Goal: Book appointment/travel/reservation

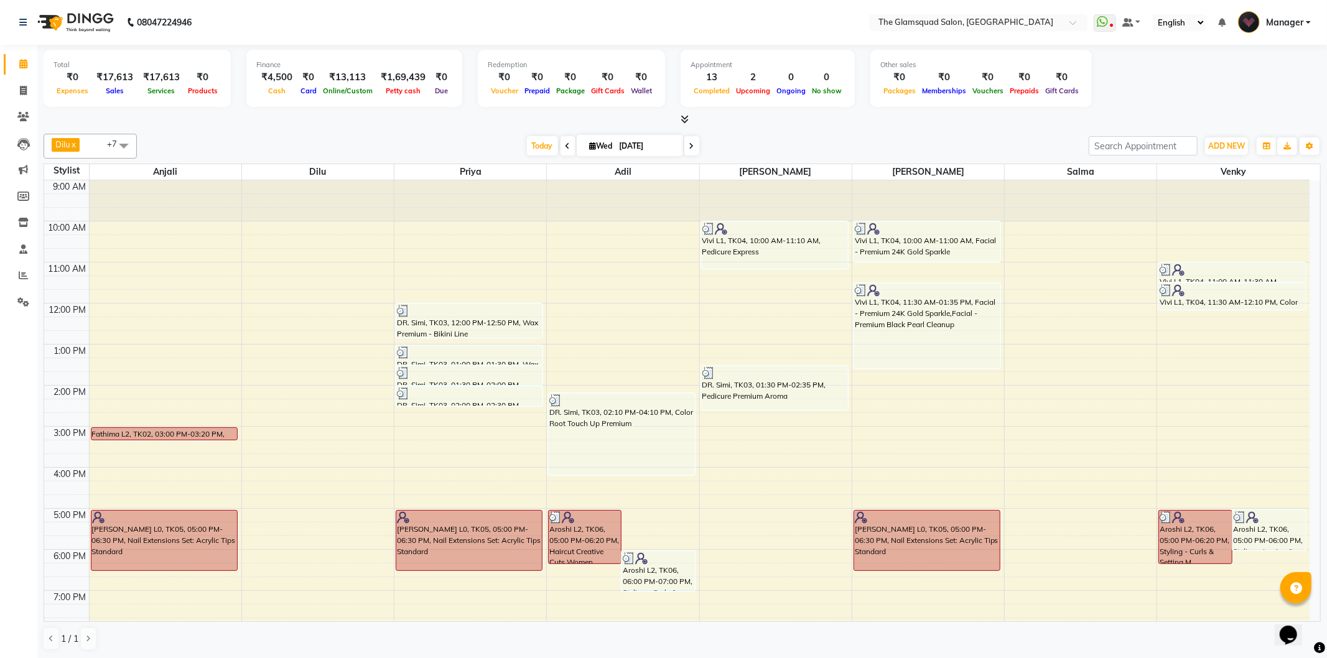
scroll to position [95, 0]
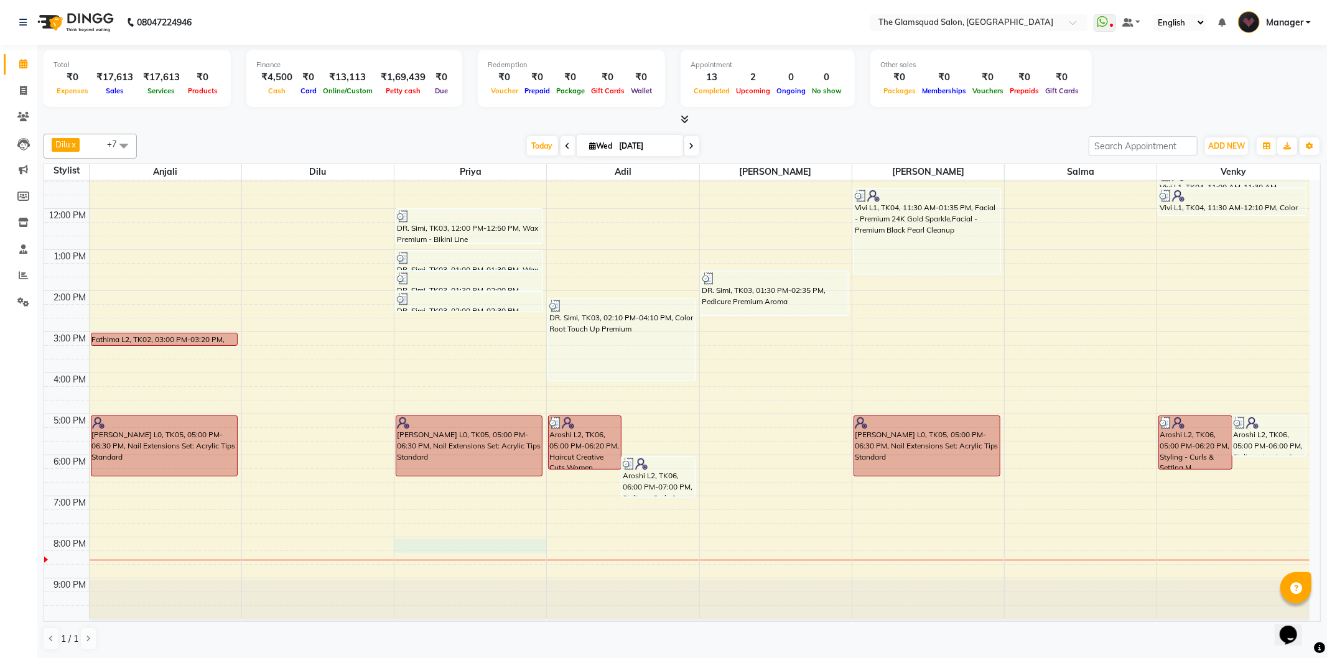
click at [426, 545] on div "9:00 AM 10:00 AM 11:00 AM 12:00 PM 1:00 PM 2:00 PM 3:00 PM 4:00 PM 5:00 PM 6:00…" at bounding box center [677, 352] width 1266 height 533
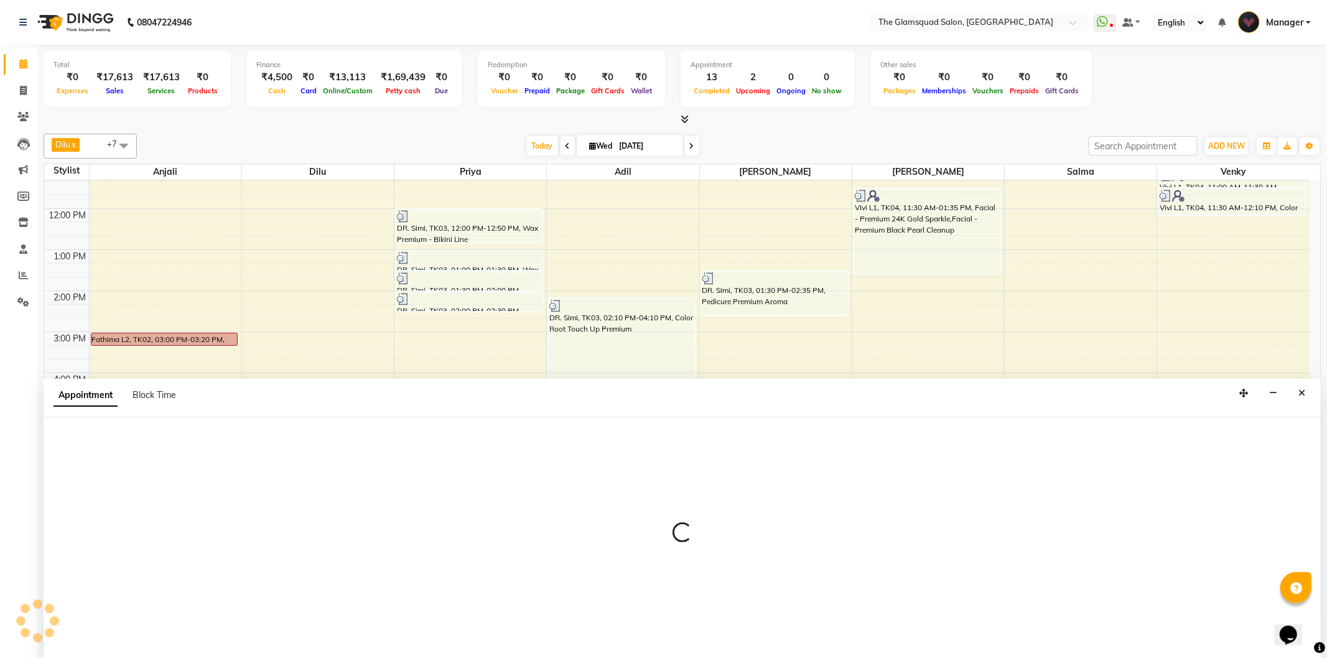
select select "34709"
select select "1200"
select select "tentative"
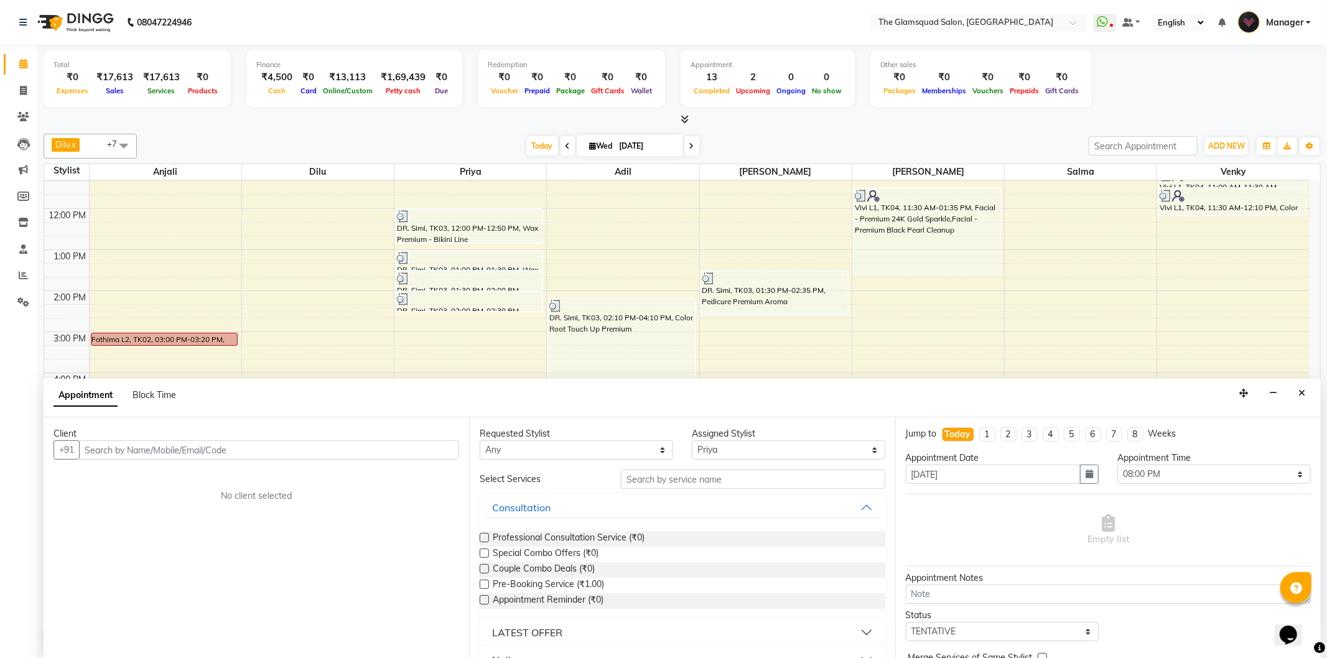
click at [182, 451] on input "text" at bounding box center [269, 450] width 380 height 19
type input "9790129298"
click at [434, 450] on span "Add Client" at bounding box center [434, 449] width 42 height 11
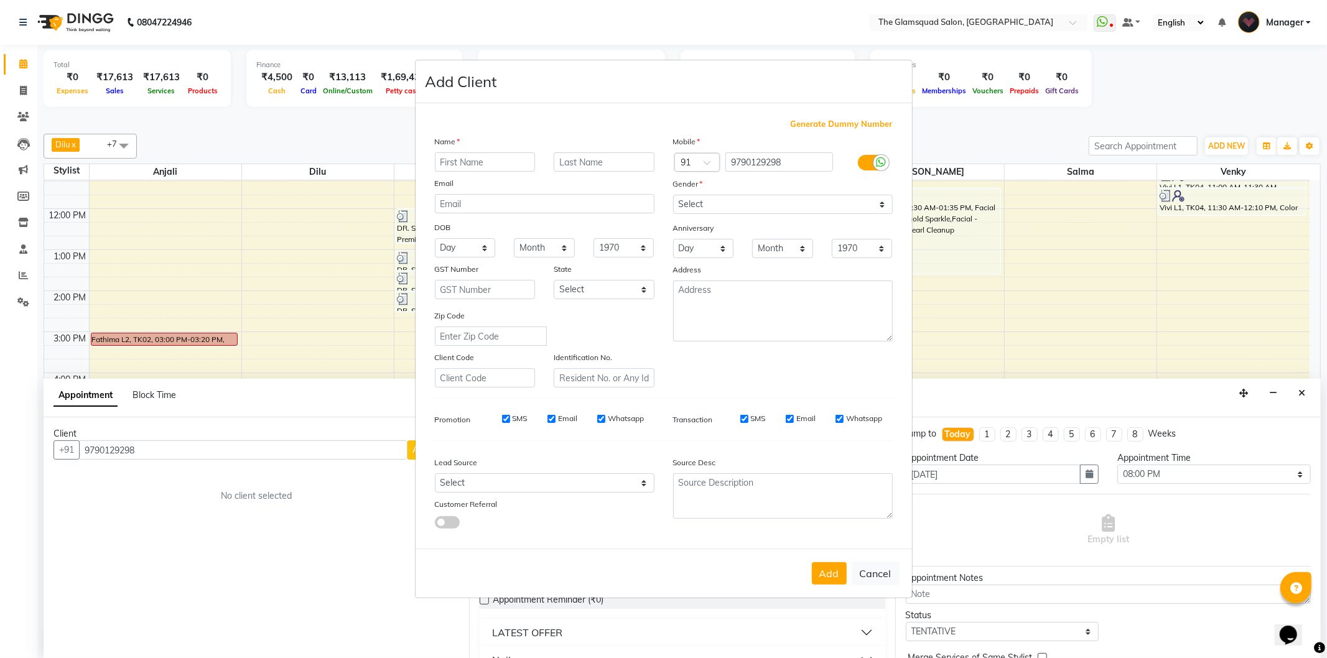
click at [452, 153] on input "text" at bounding box center [485, 161] width 101 height 19
click at [456, 164] on input "text" at bounding box center [485, 161] width 101 height 19
type input "sruthi"
click at [612, 167] on input "text" at bounding box center [604, 161] width 101 height 19
type input "l2"
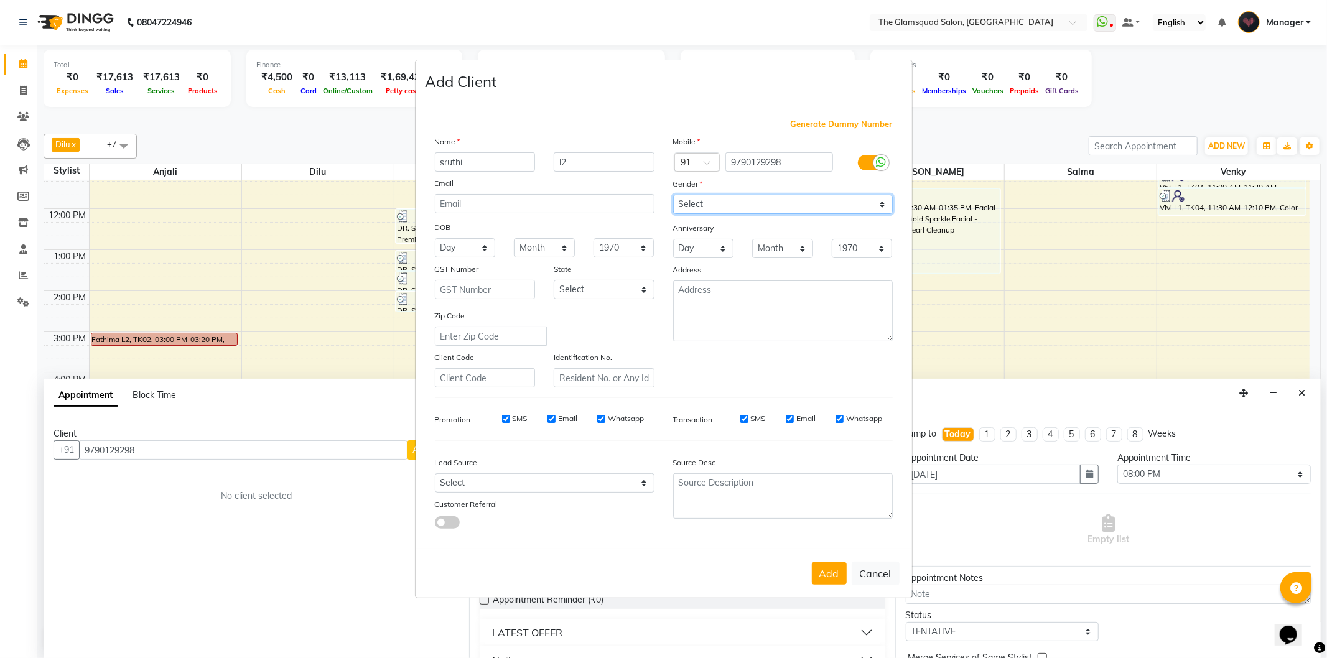
click at [727, 195] on select "Select [DEMOGRAPHIC_DATA] [DEMOGRAPHIC_DATA] Other Prefer Not To Say" at bounding box center [783, 204] width 220 height 19
select select "[DEMOGRAPHIC_DATA]"
click at [673, 195] on select "Select [DEMOGRAPHIC_DATA] [DEMOGRAPHIC_DATA] Other Prefer Not To Say" at bounding box center [783, 204] width 220 height 19
click at [828, 577] on button "Add" at bounding box center [829, 574] width 35 height 22
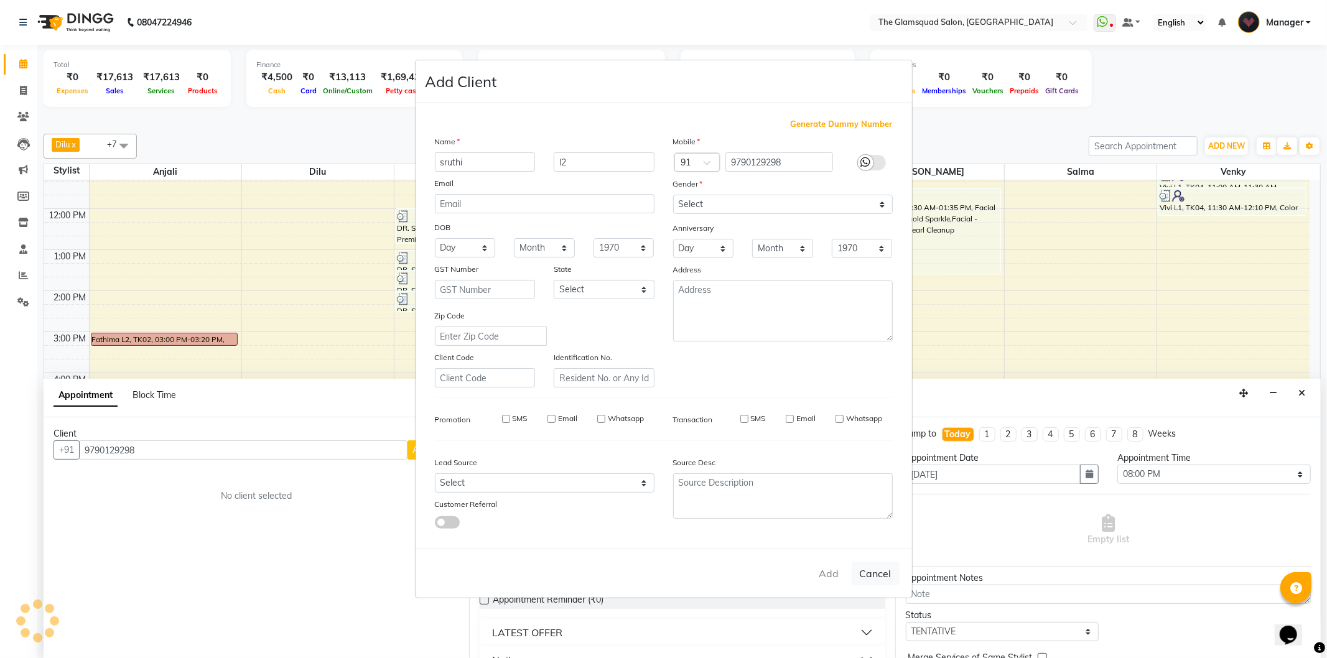
select select
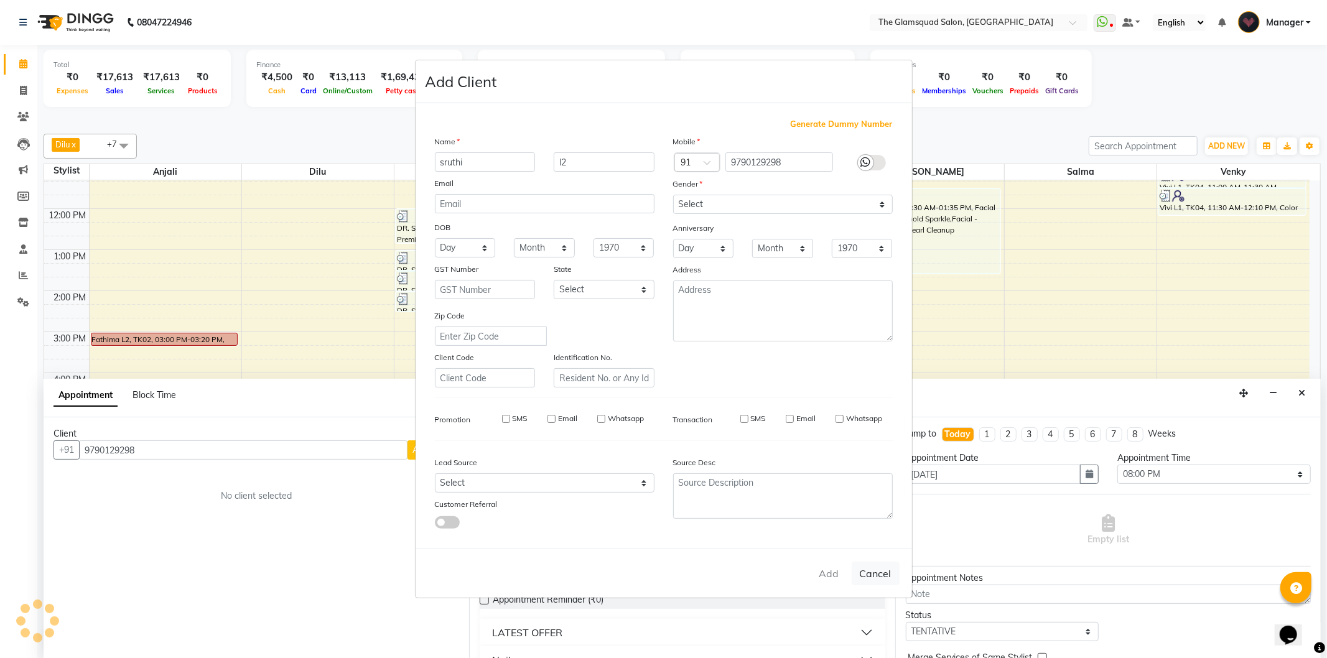
select select
checkbox input "false"
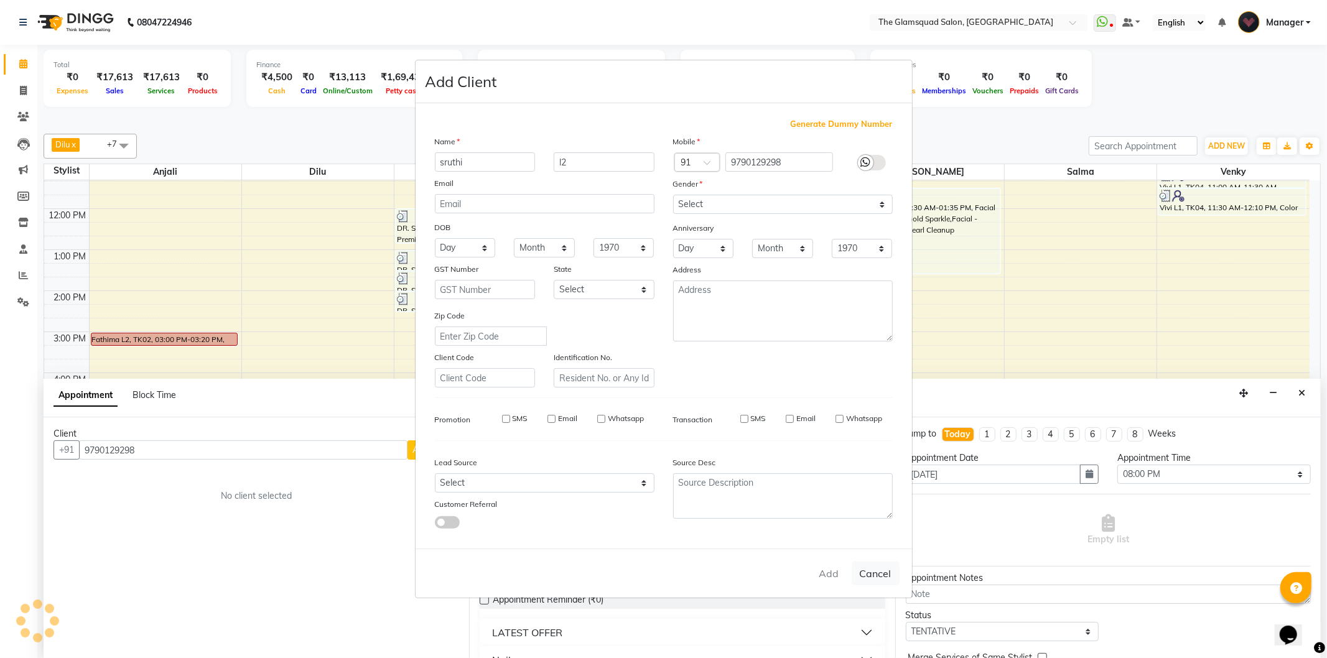
checkbox input "false"
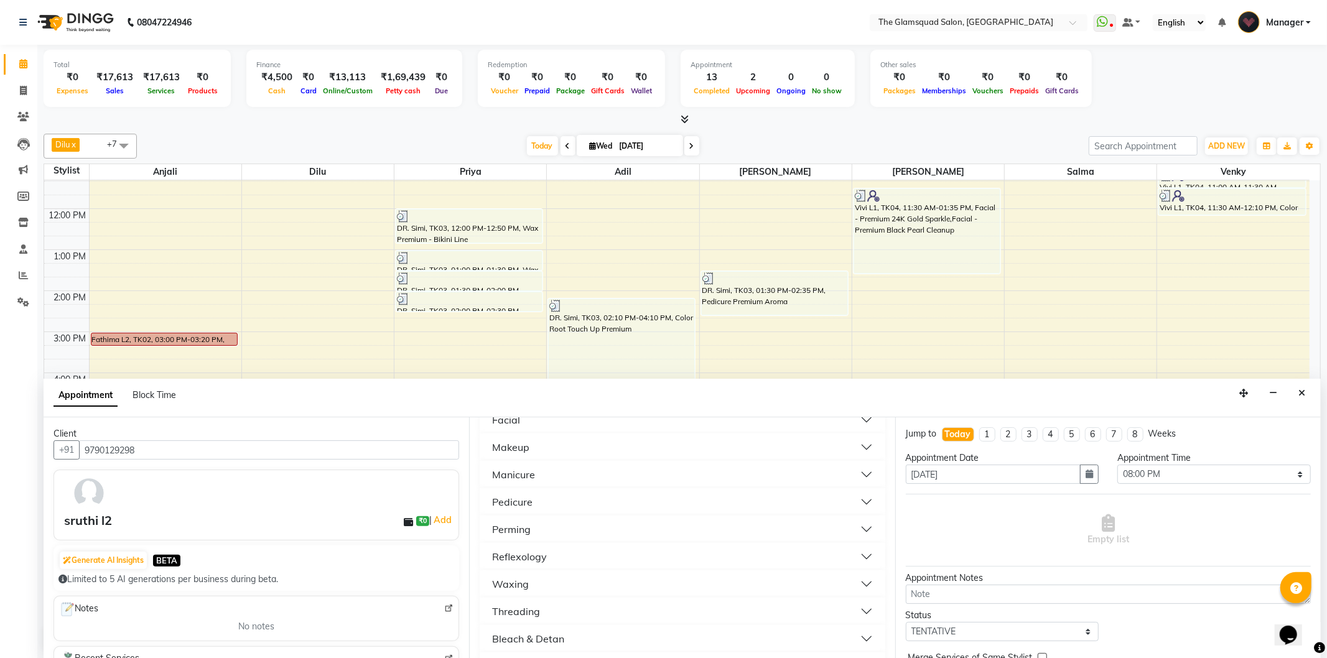
scroll to position [484, 0]
click at [581, 586] on button "Threading" at bounding box center [682, 587] width 395 height 22
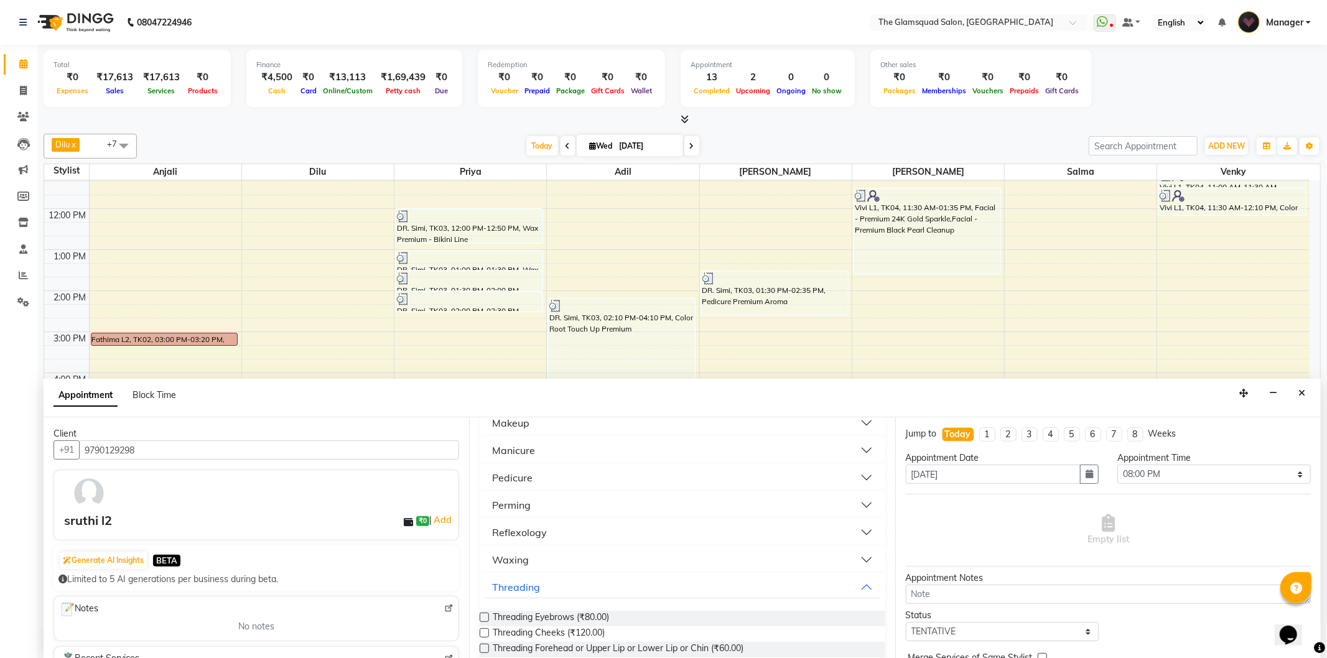
click at [614, 614] on div "Threading Eyebrows (₹80.00)" at bounding box center [682, 619] width 405 height 16
click at [489, 615] on div "Threading Eyebrows (₹80.00)" at bounding box center [682, 619] width 405 height 16
click at [487, 614] on label at bounding box center [484, 617] width 9 height 9
click at [487, 615] on input "checkbox" at bounding box center [484, 619] width 8 height 8
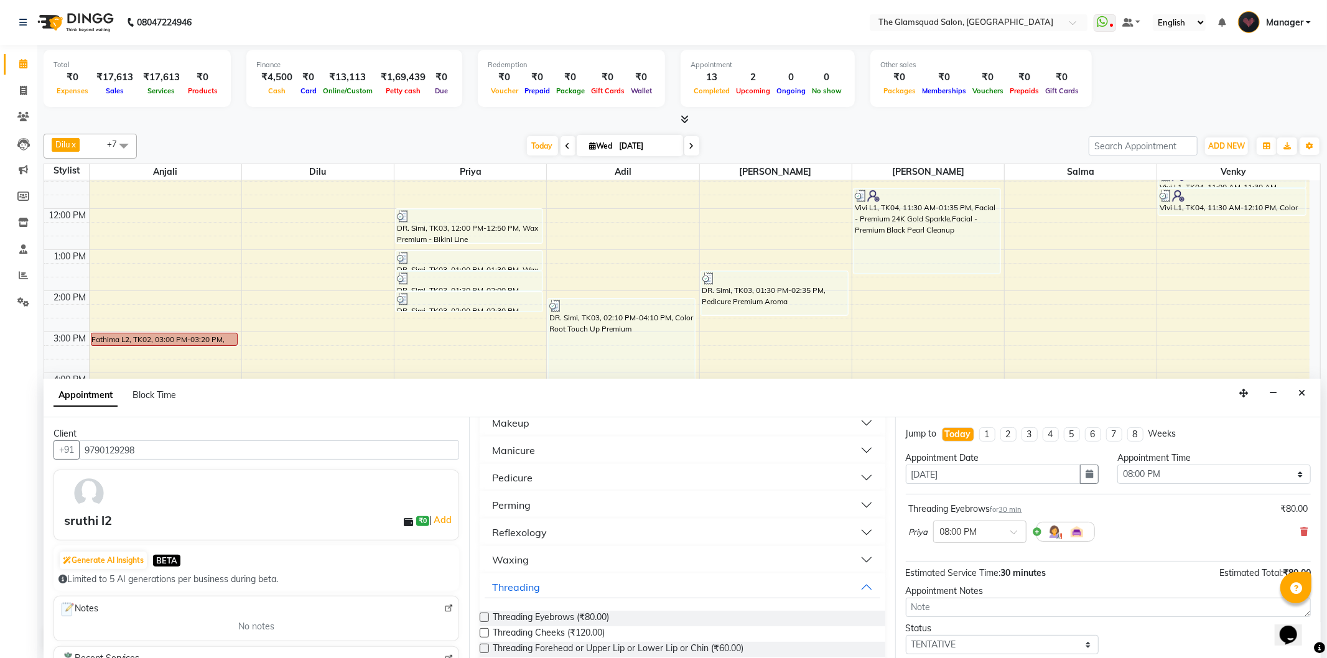
click at [487, 614] on label at bounding box center [484, 617] width 9 height 9
click at [487, 615] on input "checkbox" at bounding box center [484, 619] width 8 height 8
click at [487, 614] on label at bounding box center [484, 617] width 9 height 9
click at [487, 615] on input "checkbox" at bounding box center [484, 619] width 8 height 8
checkbox input "false"
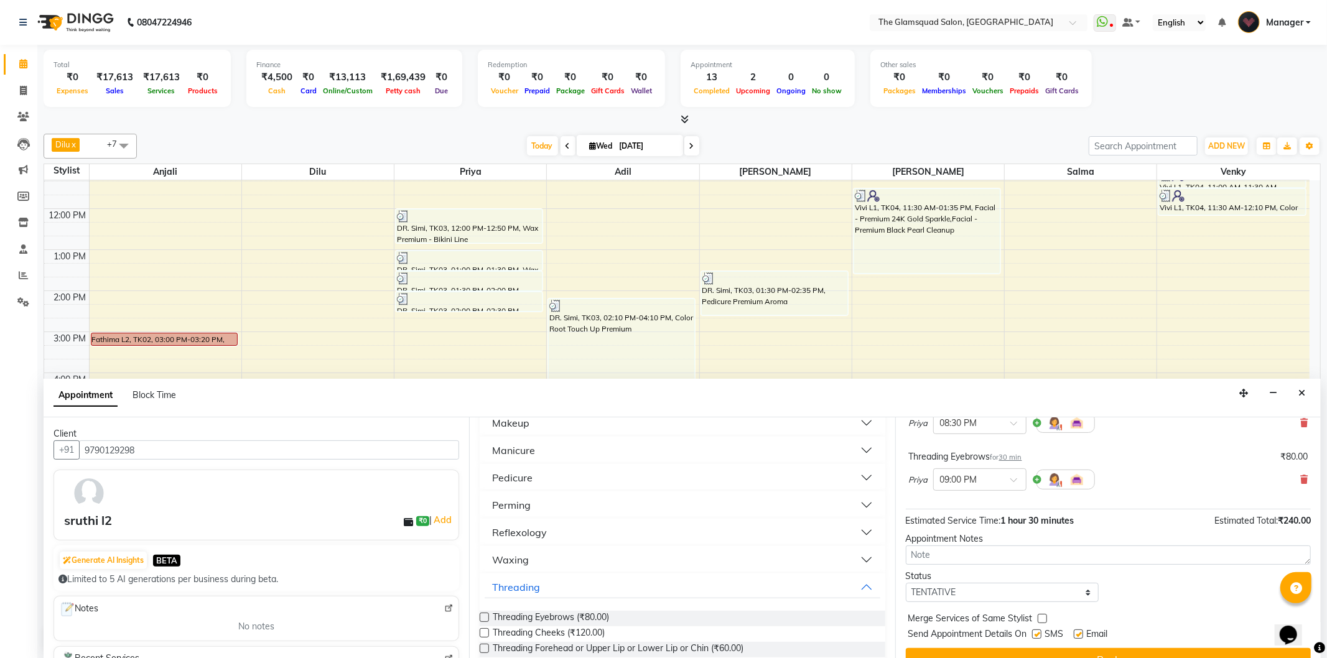
scroll to position [187, 0]
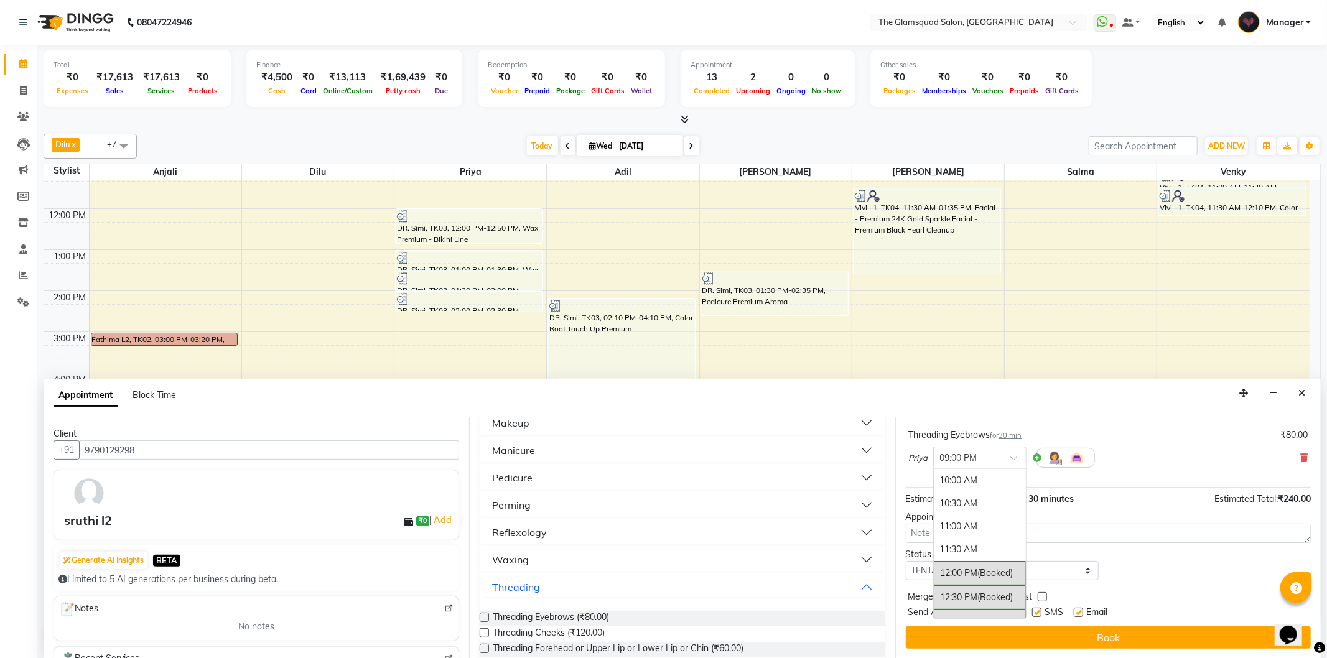
click at [982, 459] on input "text" at bounding box center [967, 457] width 55 height 13
click at [954, 582] on div "08:30 PM" at bounding box center [980, 582] width 92 height 23
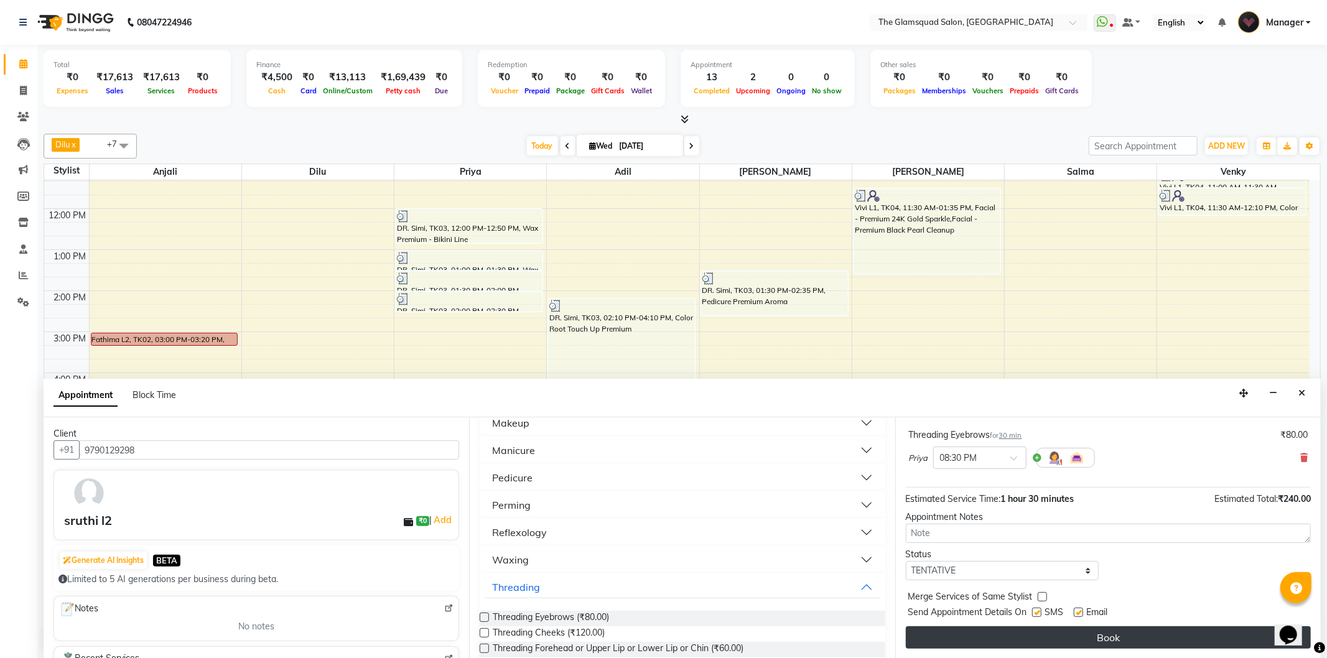
click at [1079, 630] on button "Book" at bounding box center [1108, 638] width 405 height 22
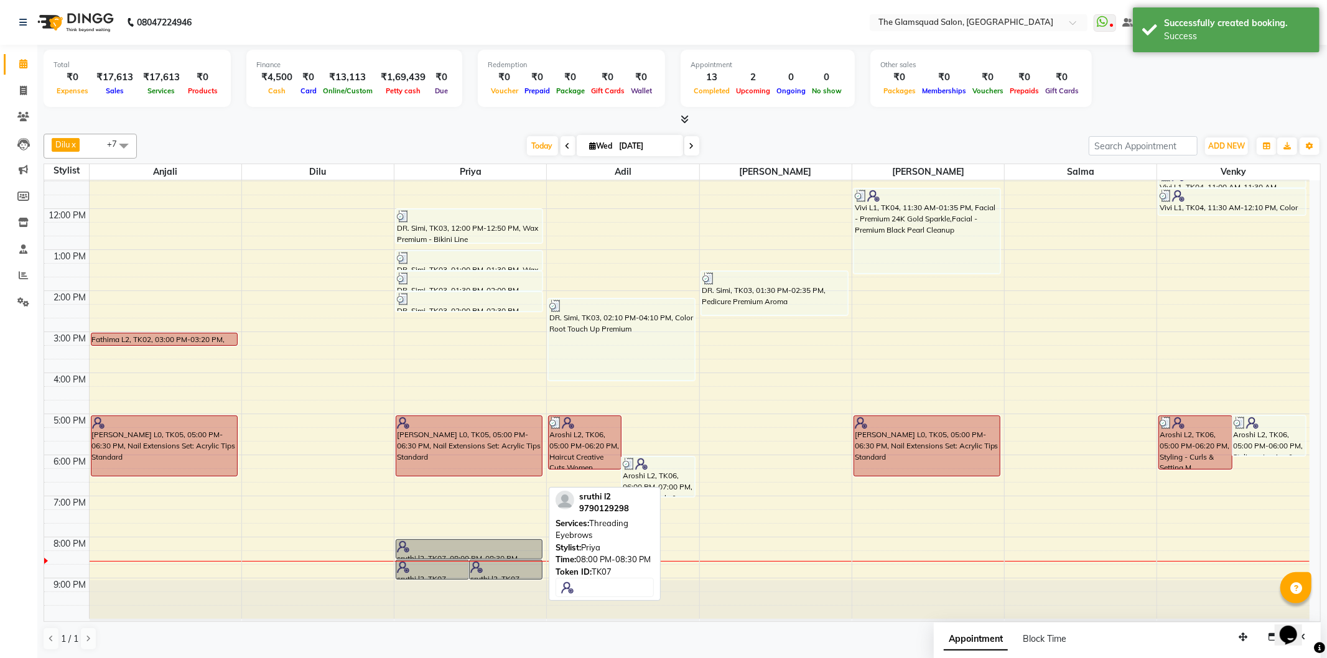
click at [512, 549] on div at bounding box center [469, 547] width 144 height 12
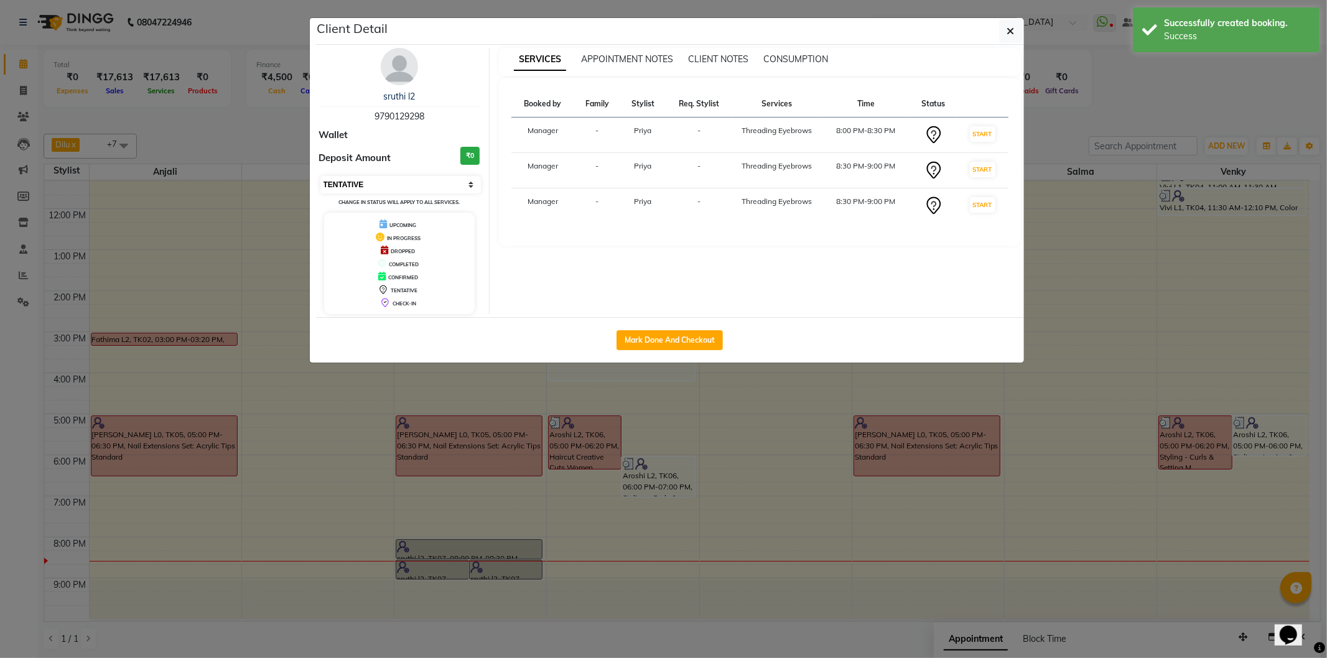
click at [390, 184] on select "Select IN SERVICE CONFIRMED TENTATIVE CHECK IN MARK DONE DROPPED UPCOMING" at bounding box center [400, 184] width 161 height 17
select select "6"
click at [320, 176] on select "Select IN SERVICE CONFIRMED TENTATIVE CHECK IN MARK DONE DROPPED UPCOMING" at bounding box center [400, 184] width 161 height 17
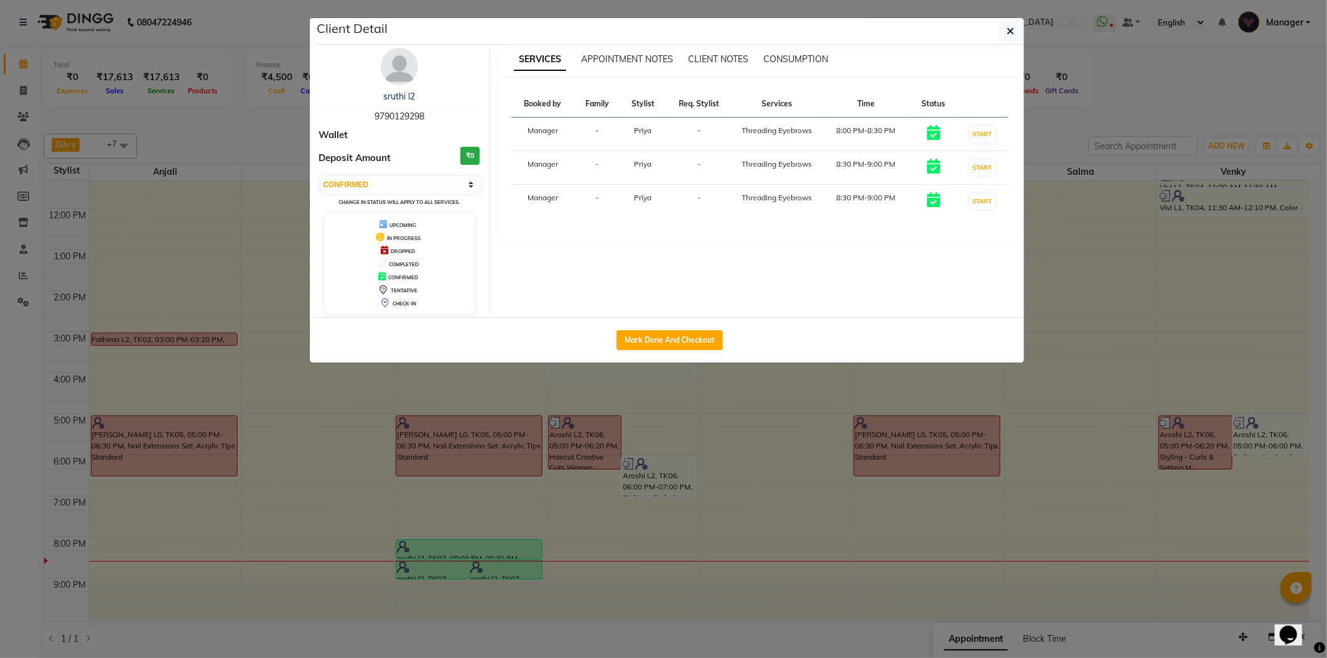
click at [579, 509] on ngb-modal-window "Client Detail sruthi l2 9790129298 Wallet Deposit Amount ₹0 Select IN SERVICE C…" at bounding box center [663, 329] width 1327 height 658
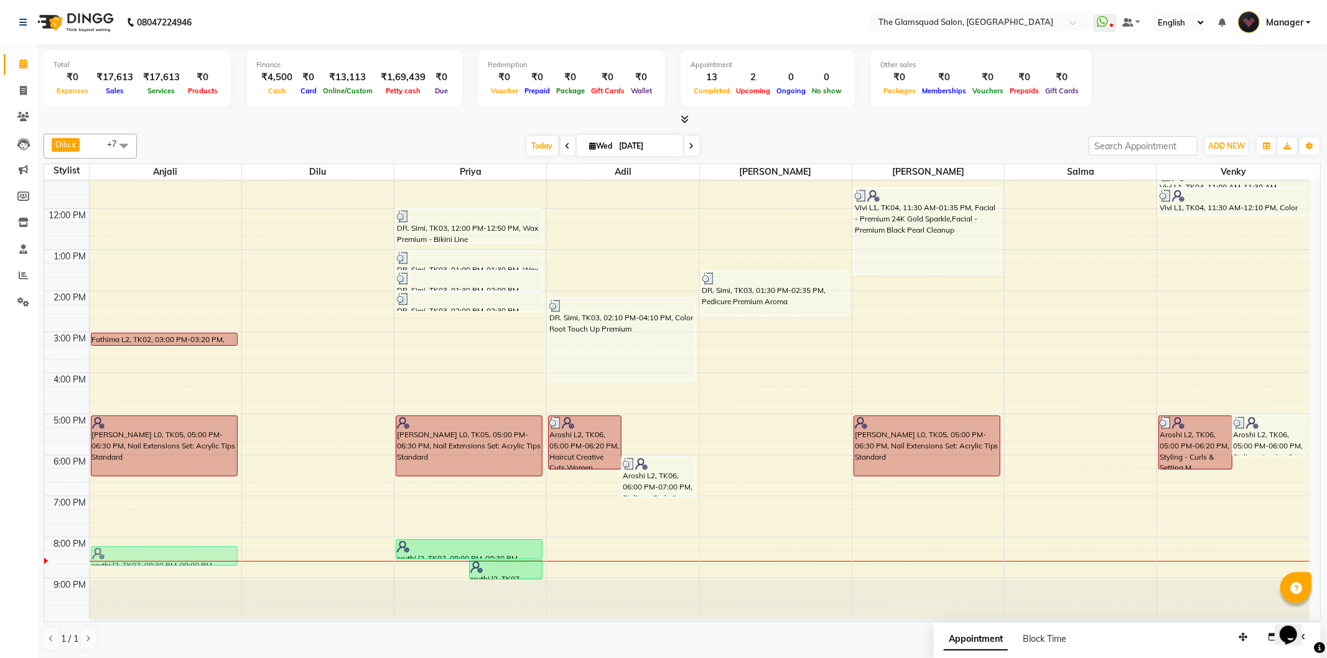
drag, startPoint x: 429, startPoint y: 563, endPoint x: 146, endPoint y: 544, distance: 284.4
click at [146, 544] on div "9:00 AM 10:00 AM 11:00 AM 12:00 PM 1:00 PM 2:00 PM 3:00 PM 4:00 PM 5:00 PM 6:00…" at bounding box center [677, 352] width 1266 height 533
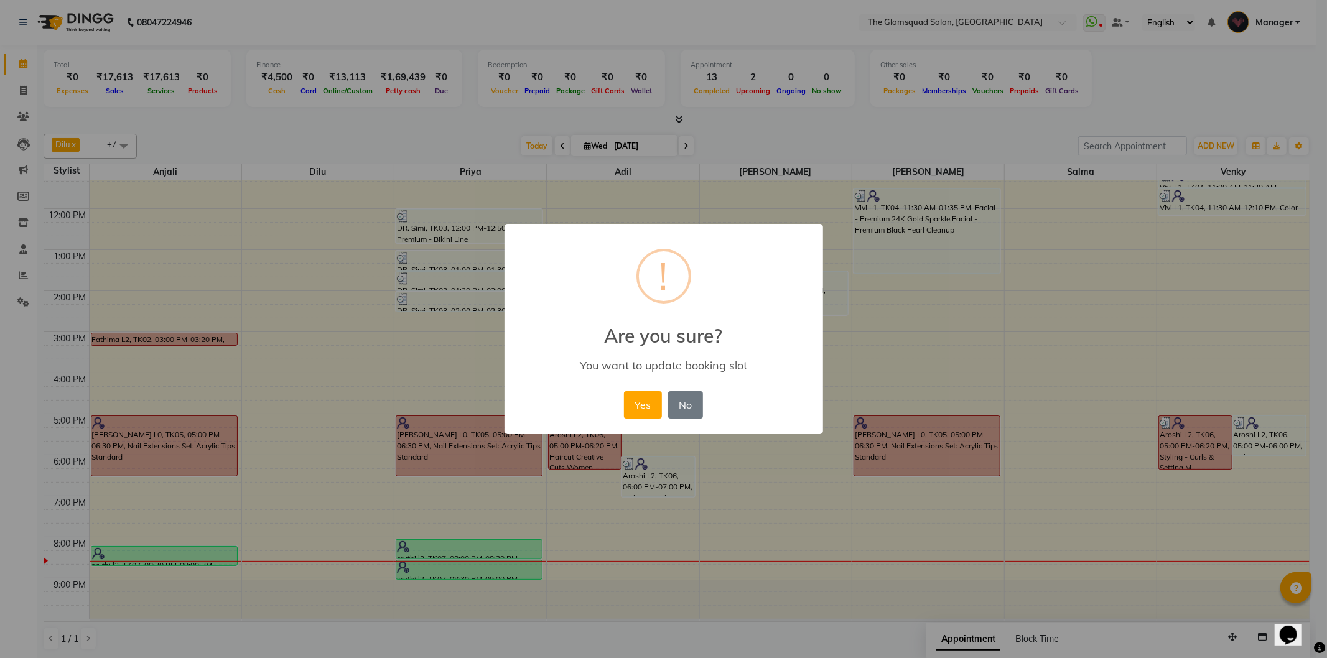
click at [649, 419] on div "Yes No No" at bounding box center [663, 405] width 85 height 34
click at [648, 412] on button "Yes" at bounding box center [643, 404] width 38 height 27
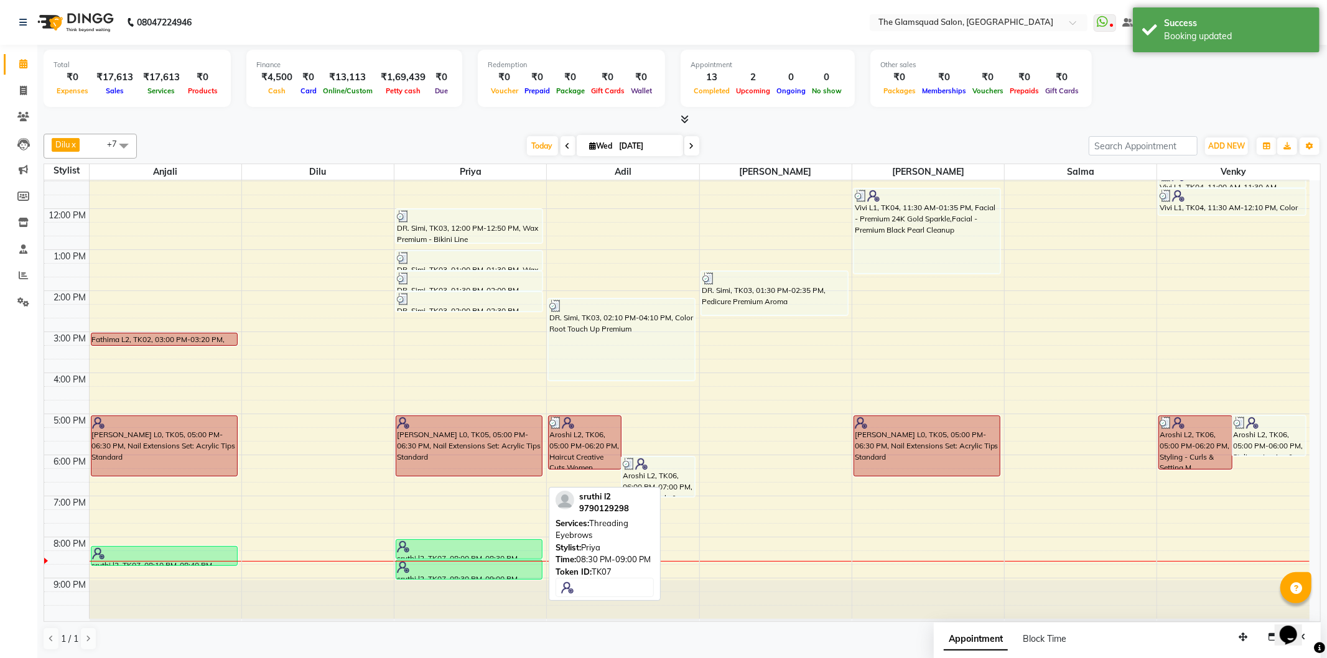
click at [487, 575] on div "sruthi l2, TK07, 08:30 PM-09:00 PM, Threading Eyebrows" at bounding box center [469, 570] width 146 height 19
click at [490, 553] on div "sruthi l2, TK07, 08:00 PM-08:30 PM, Threading Eyebrows" at bounding box center [469, 549] width 146 height 19
select select "6"
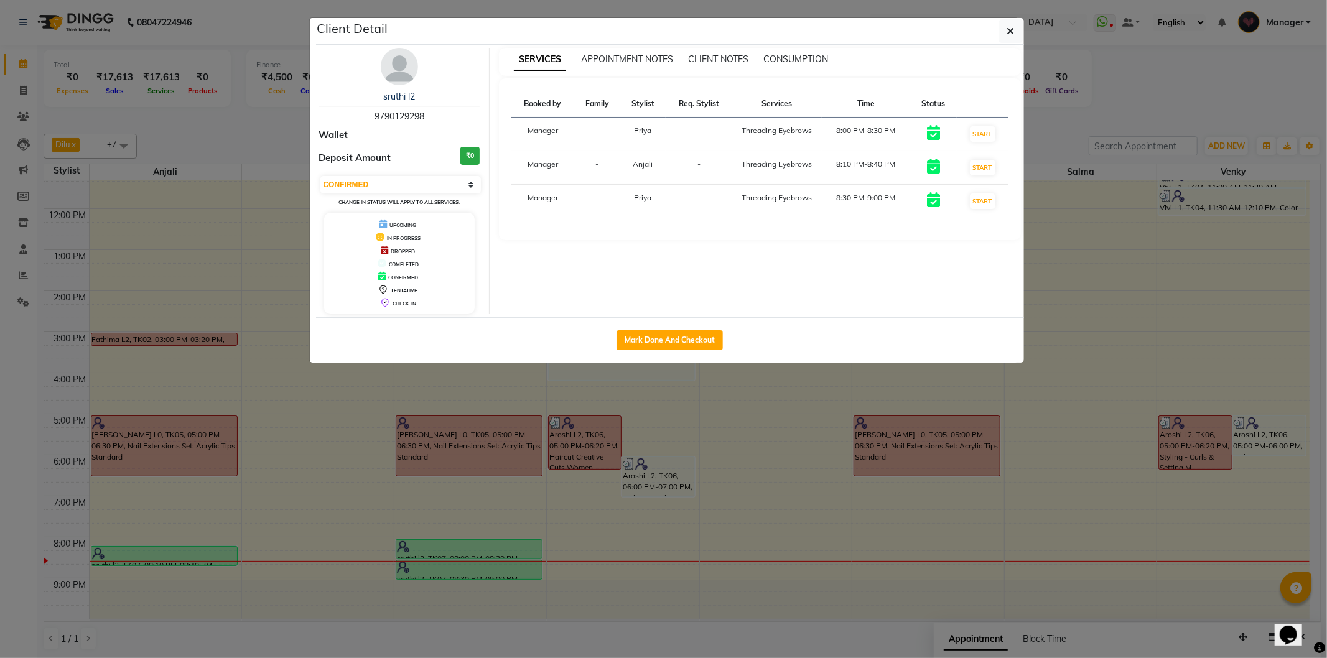
click at [320, 525] on ngb-modal-window "Client Detail sruthi l2 9790129298 Wallet Deposit Amount ₹0 Select IN SERVICE C…" at bounding box center [663, 329] width 1327 height 658
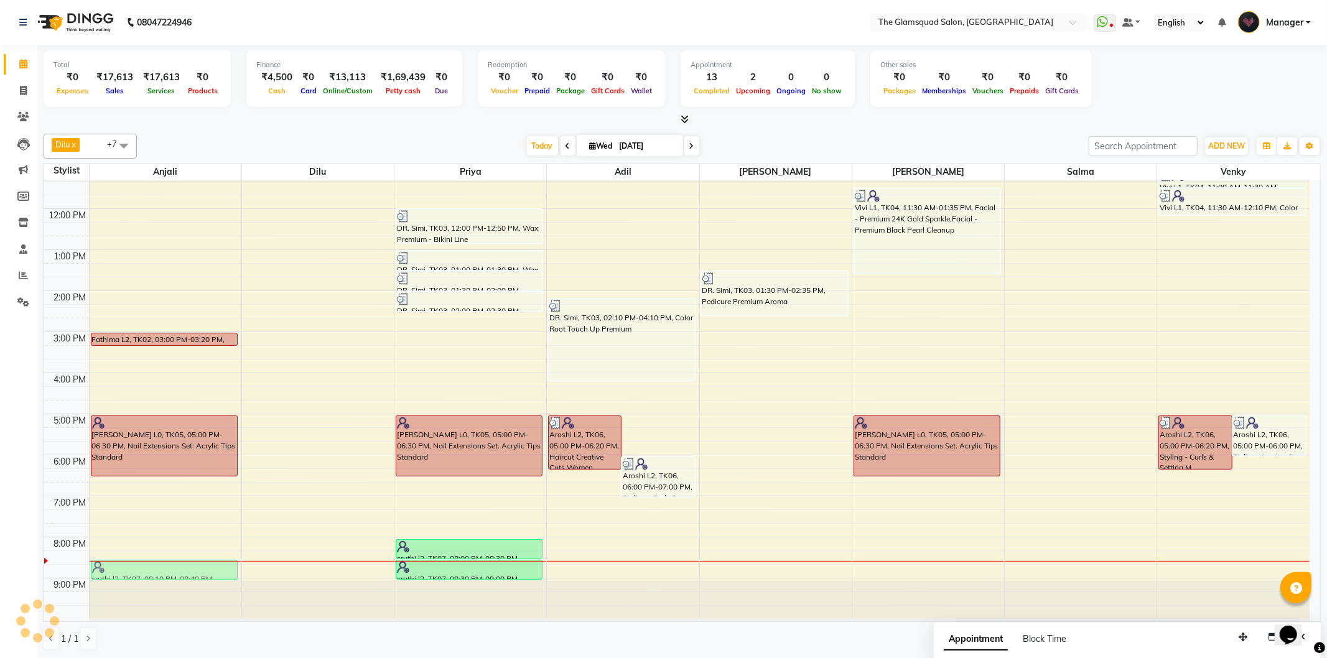
drag, startPoint x: 182, startPoint y: 560, endPoint x: 180, endPoint y: 568, distance: 8.3
click at [179, 571] on div "Fathima L2, TK02, 03:00 PM-03:20 PM, Facial - Premium 24K Gold Sparkle [PERSON_…" at bounding box center [166, 352] width 152 height 533
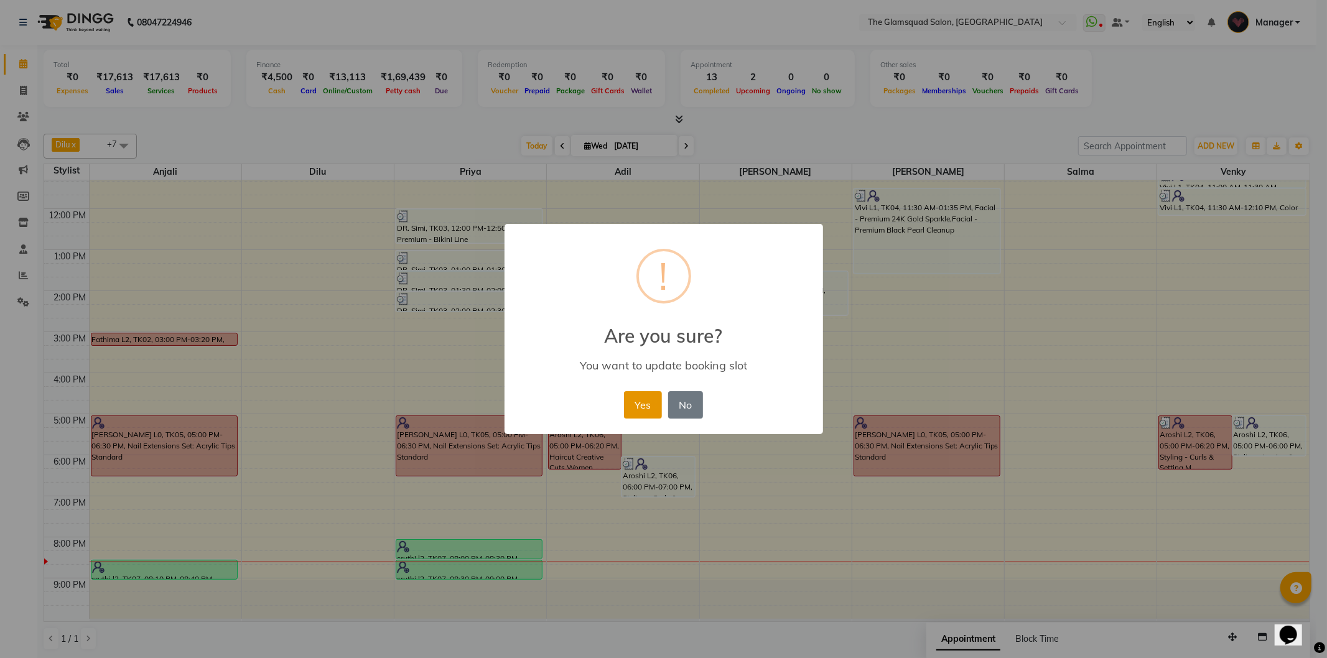
click at [643, 411] on button "Yes" at bounding box center [643, 404] width 38 height 27
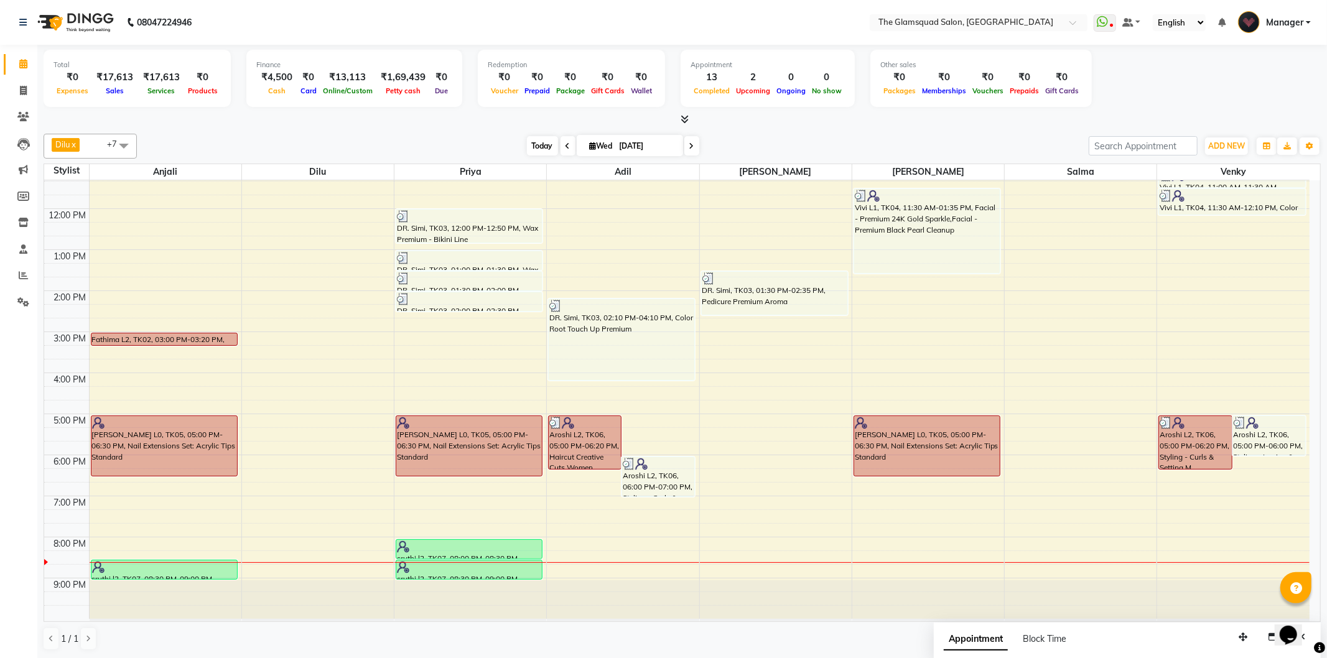
click at [537, 150] on span "Today" at bounding box center [542, 145] width 31 height 19
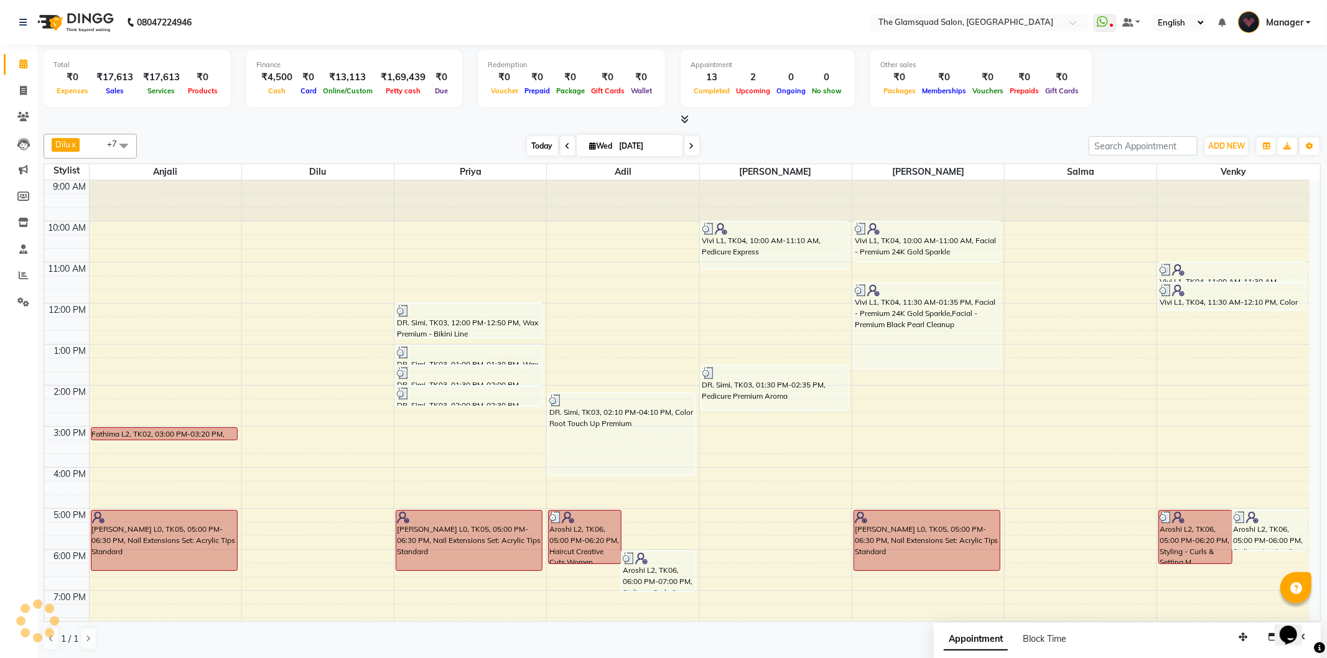
scroll to position [95, 0]
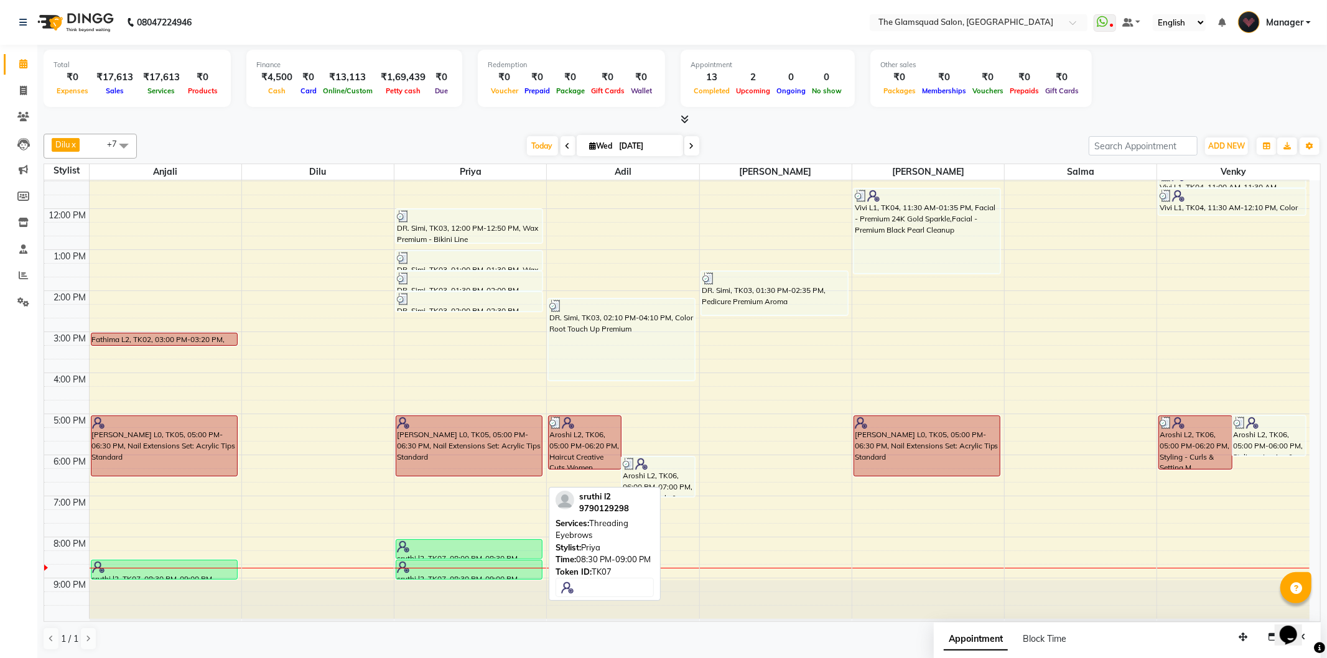
click at [455, 561] on div "sruthi l2, TK07, 08:30 PM-09:00 PM, Threading Eyebrows" at bounding box center [469, 570] width 146 height 19
click at [452, 555] on div "sruthi l2, TK07, 08:00 PM-08:30 PM, Threading Eyebrows" at bounding box center [469, 549] width 146 height 19
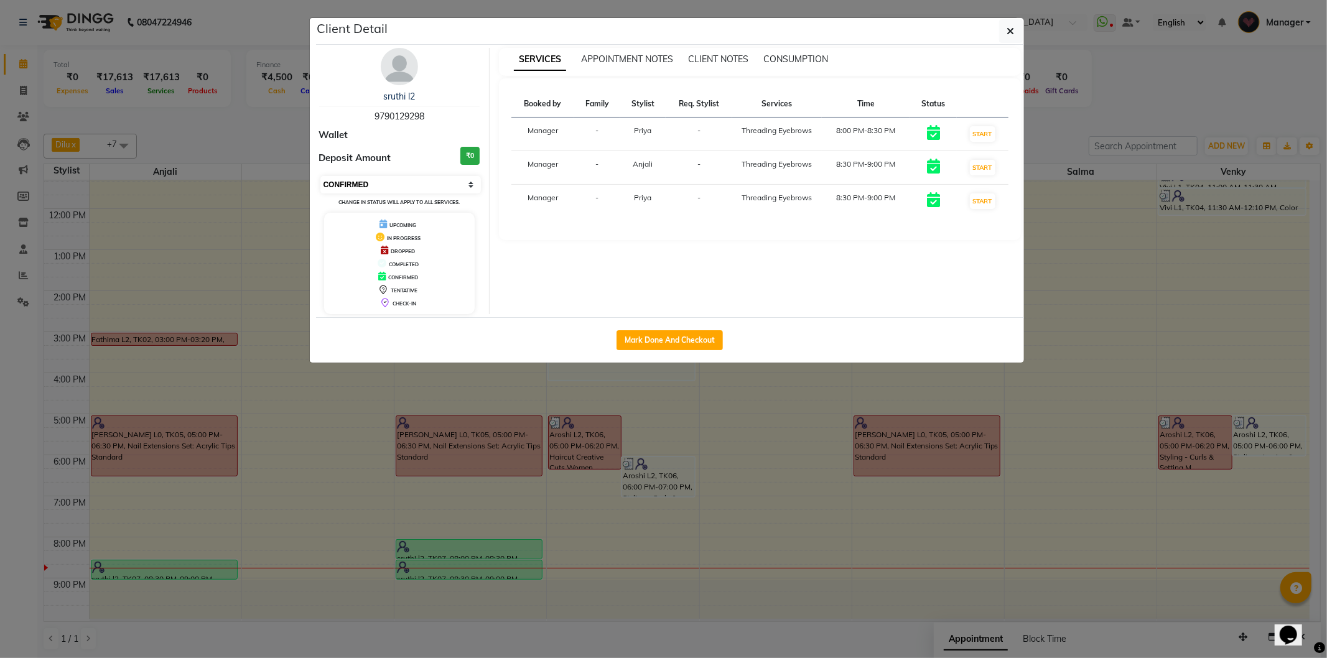
click at [417, 187] on select "Select IN SERVICE CONFIRMED TENTATIVE CHECK IN MARK DONE DROPPED UPCOMING" at bounding box center [400, 184] width 161 height 17
select select "2"
click at [320, 176] on select "Select IN SERVICE CONFIRMED TENTATIVE CHECK IN MARK DONE DROPPED UPCOMING" at bounding box center [400, 184] width 161 height 17
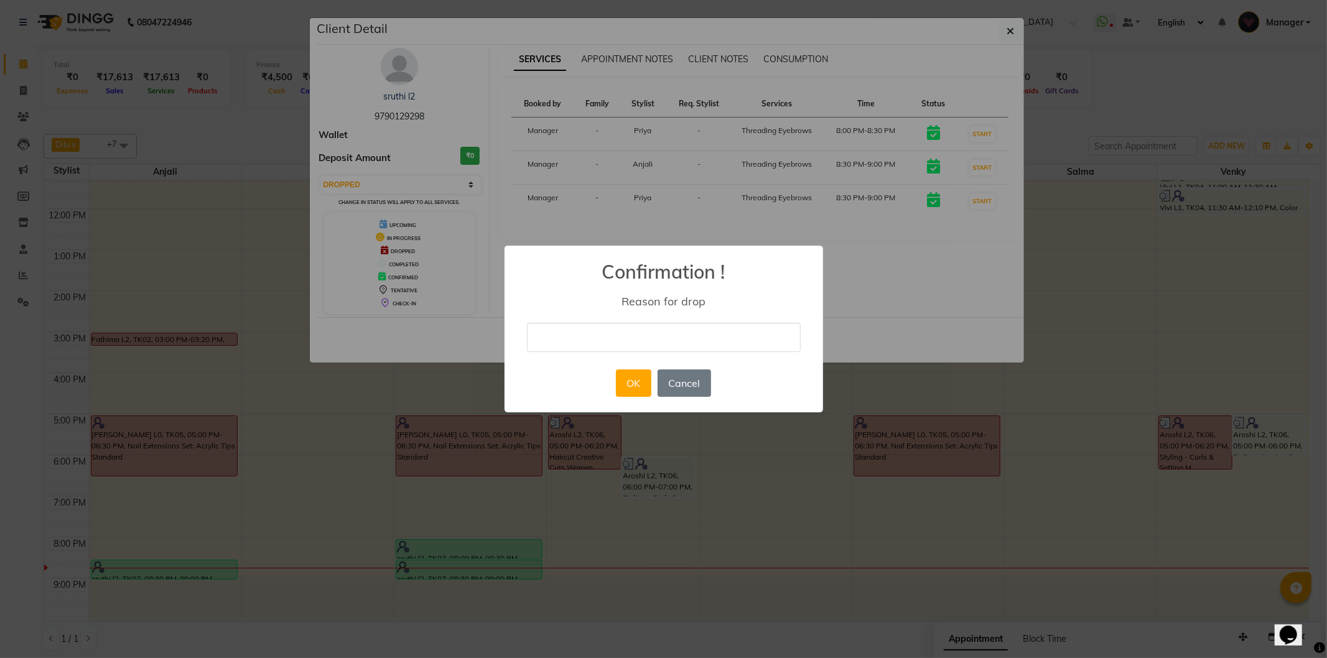
click at [608, 343] on input "text" at bounding box center [664, 337] width 274 height 29
type input "no show"
click at [635, 389] on button "OK" at bounding box center [633, 383] width 35 height 27
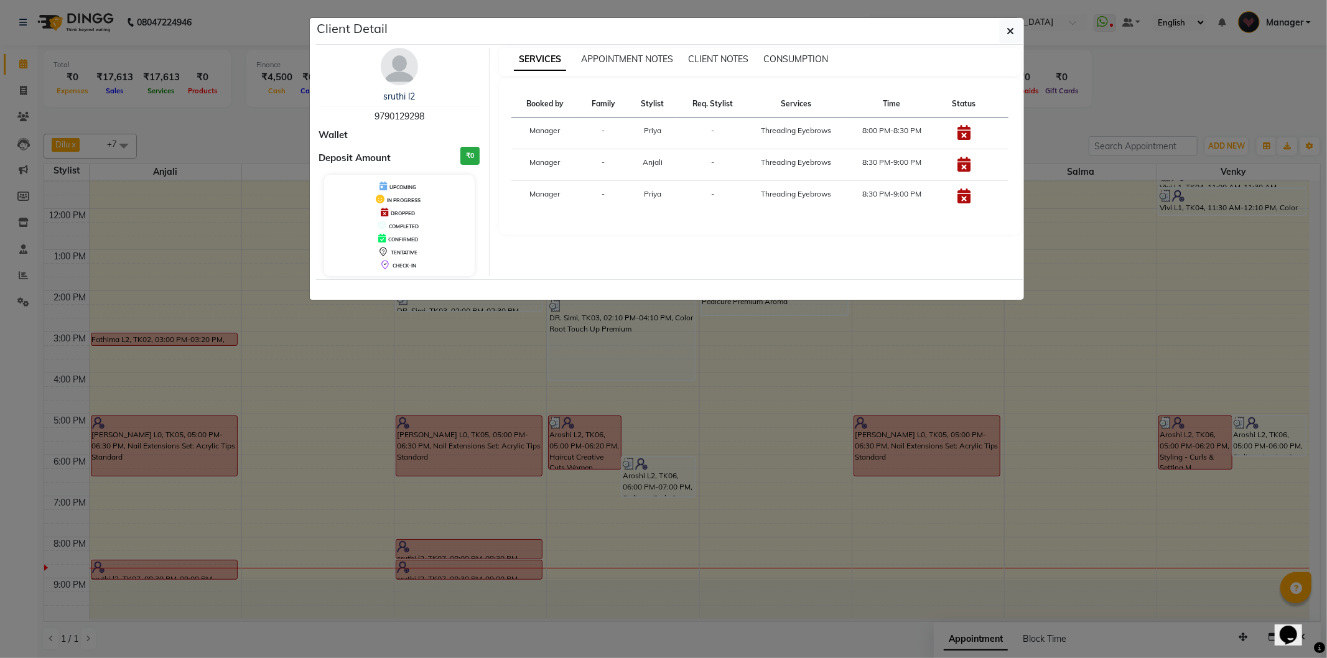
click at [788, 481] on ngb-modal-window "Client Detail sruthi l2 9790129298 Wallet Deposit Amount ₹0 UPCOMING IN PROGRES…" at bounding box center [663, 329] width 1327 height 658
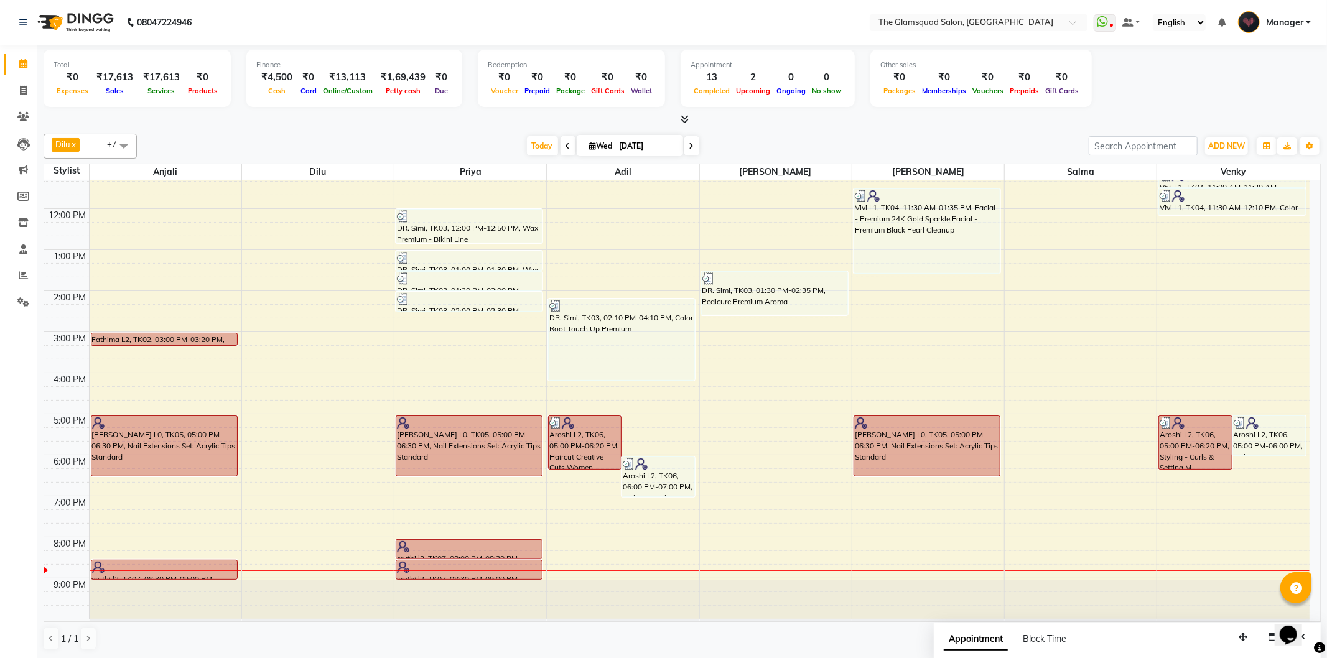
click at [1290, 22] on span "Manager" at bounding box center [1284, 22] width 37 height 13
